Goal: Task Accomplishment & Management: Use online tool/utility

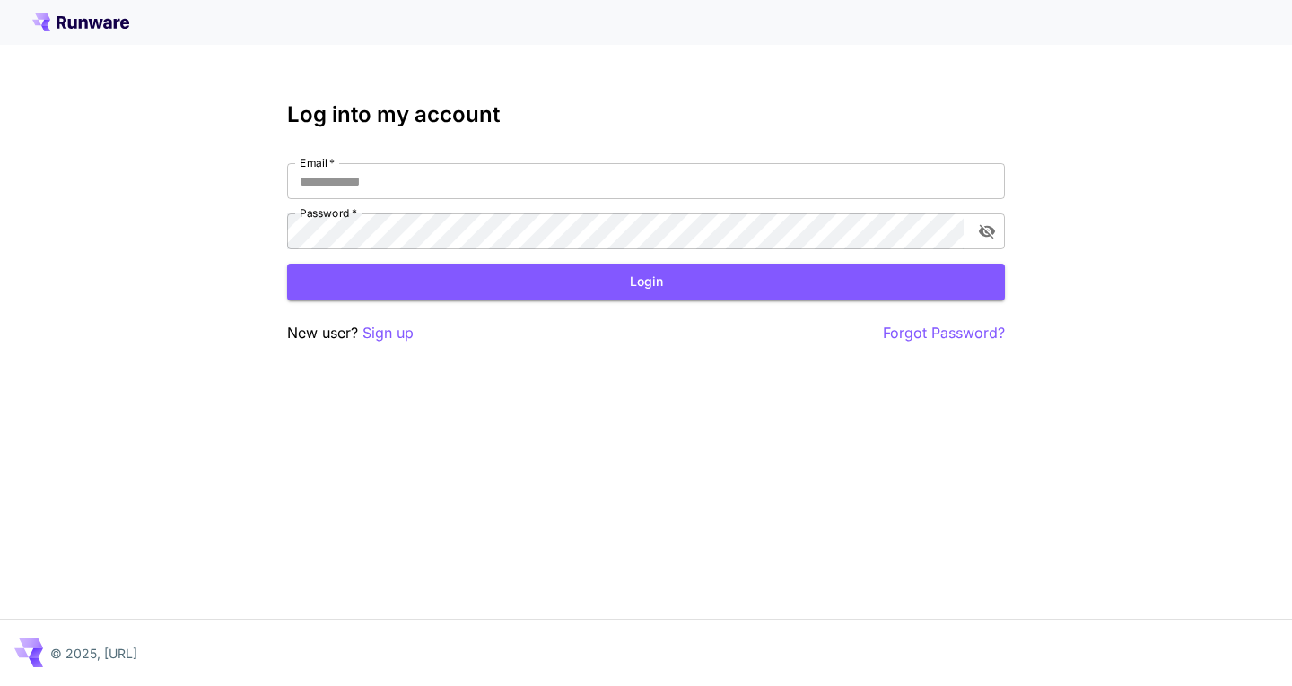
click at [328, 170] on label "Email   *" at bounding box center [317, 162] width 35 height 15
click at [328, 170] on input "Email   *" at bounding box center [646, 181] width 718 height 36
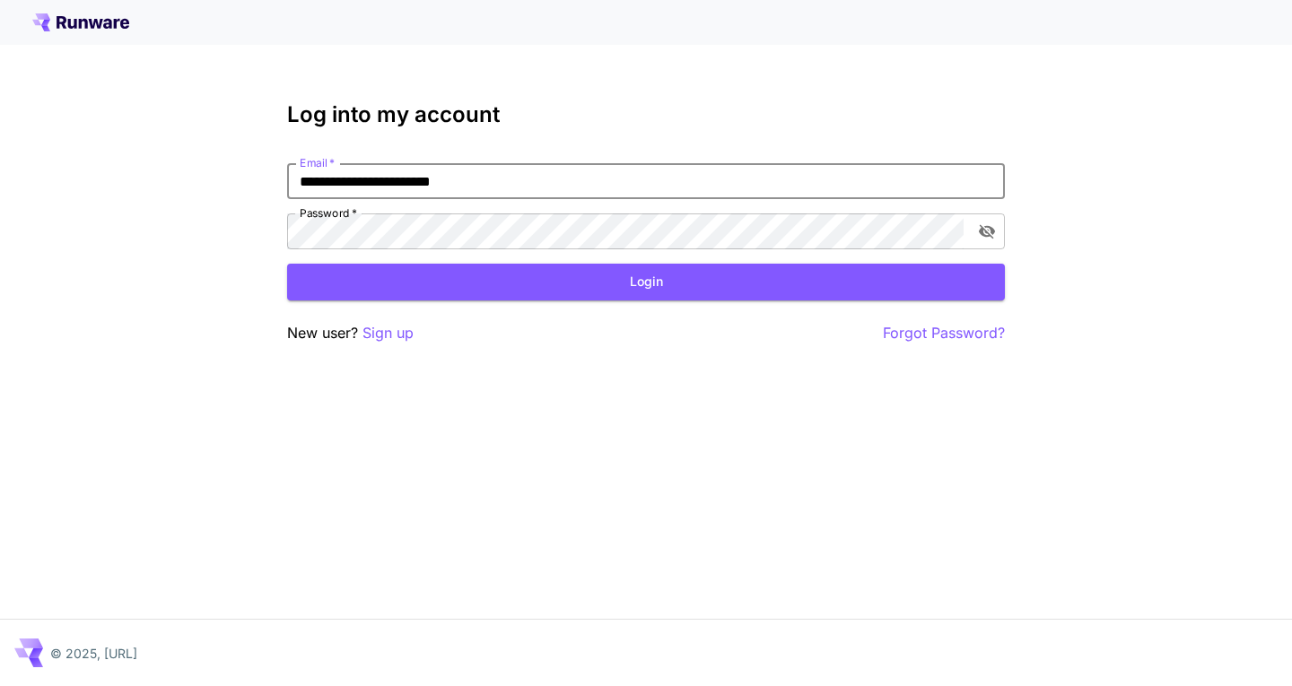
type input "**********"
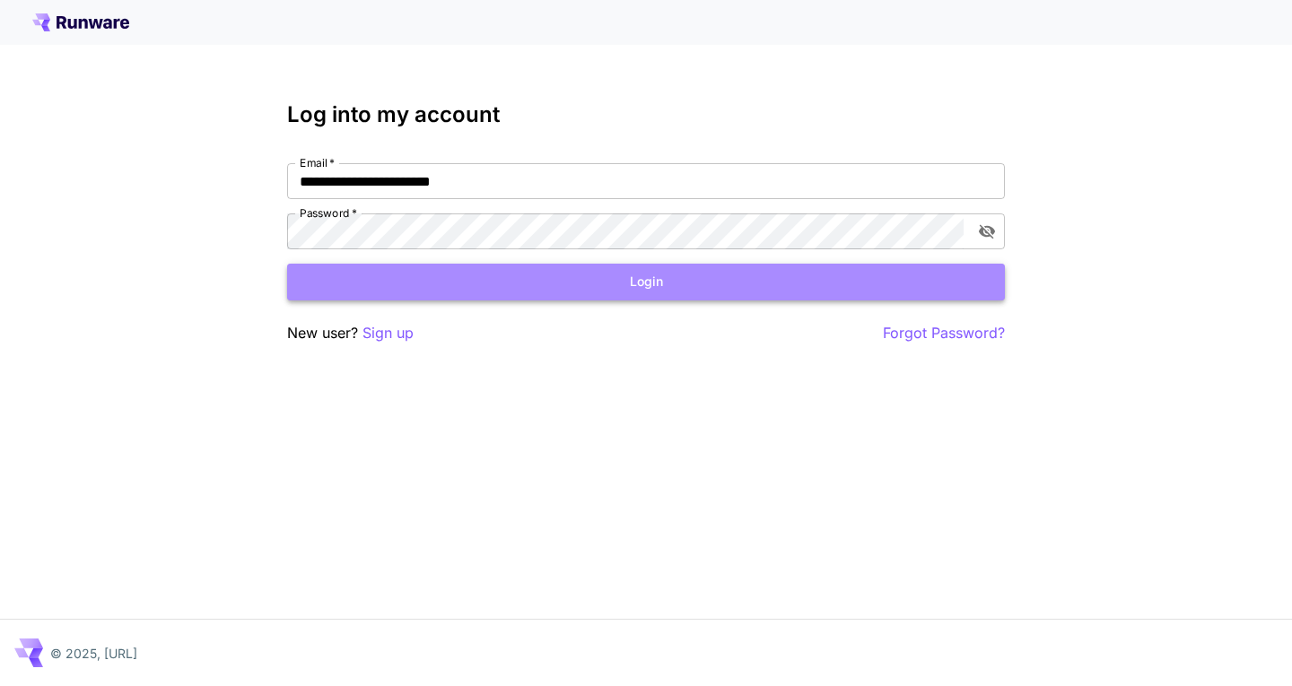
click at [327, 275] on button "Login" at bounding box center [646, 282] width 718 height 37
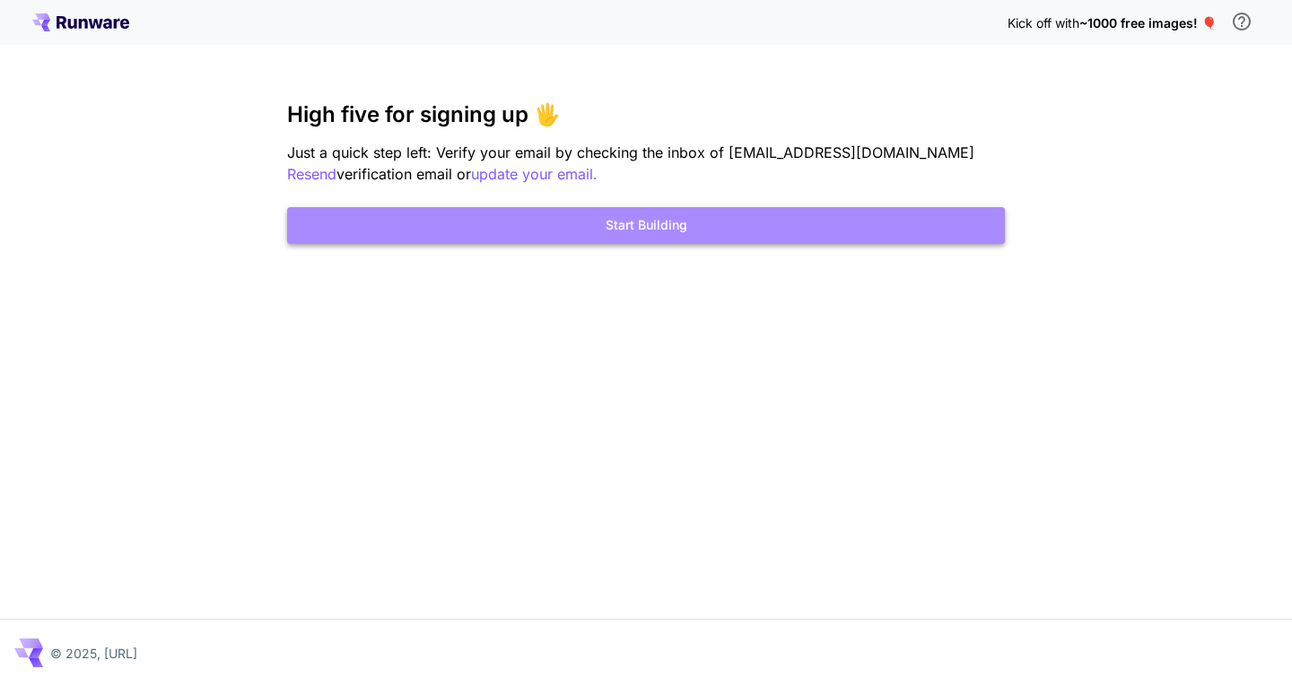
click at [921, 231] on button "Start Building" at bounding box center [646, 225] width 718 height 37
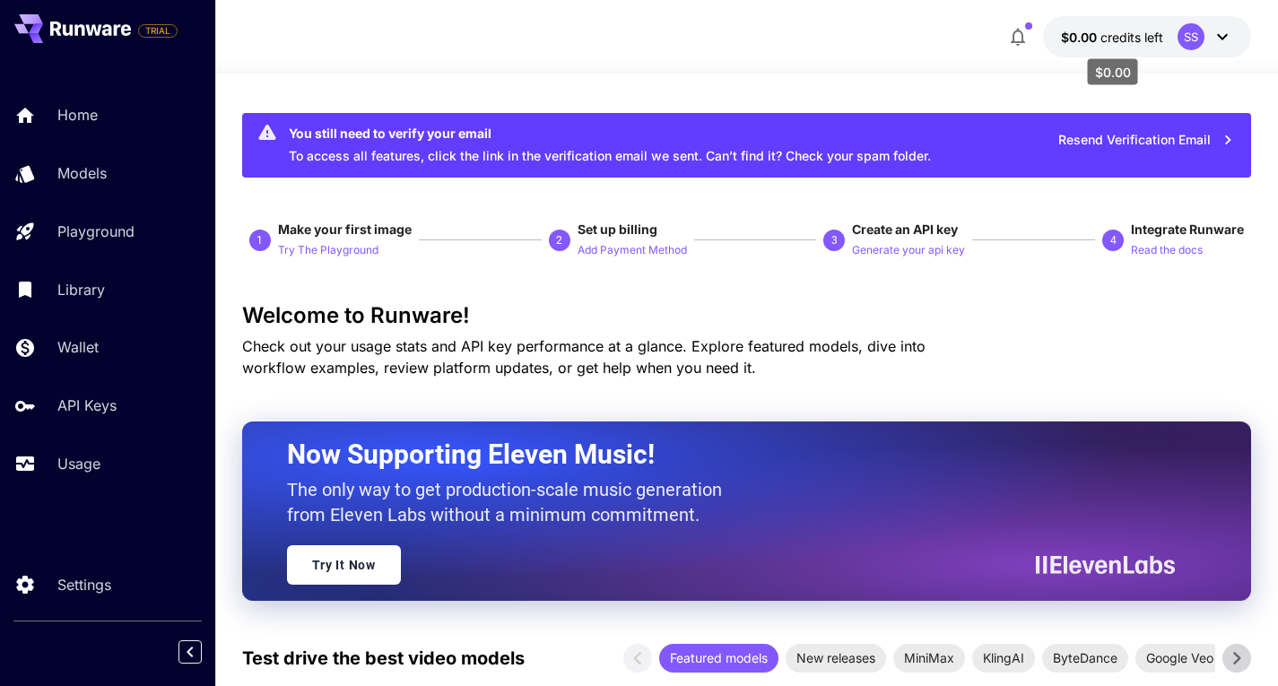
click at [1129, 34] on span "credits left" at bounding box center [1132, 37] width 63 height 15
